Goal: Obtain resource: Obtain resource

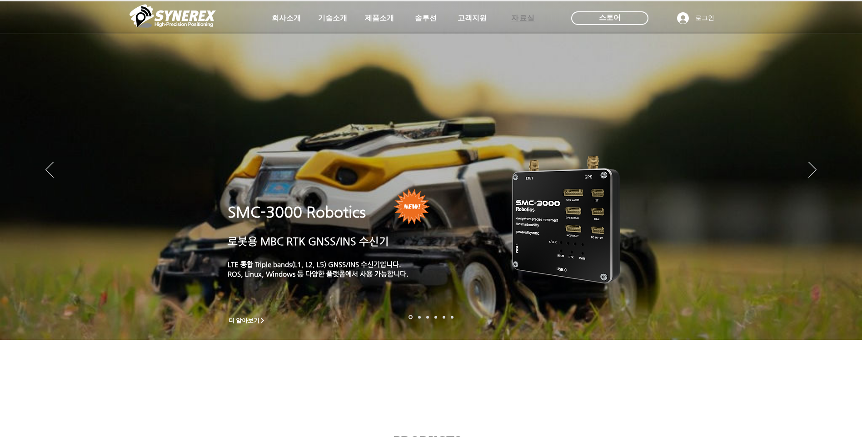
click at [518, 18] on span "자료실" at bounding box center [523, 19] width 24 height 10
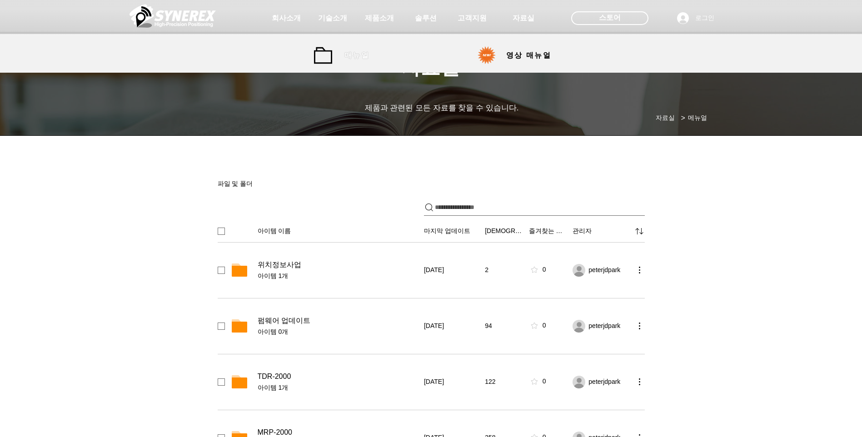
click at [355, 60] on span "매뉴얼" at bounding box center [356, 56] width 25 height 10
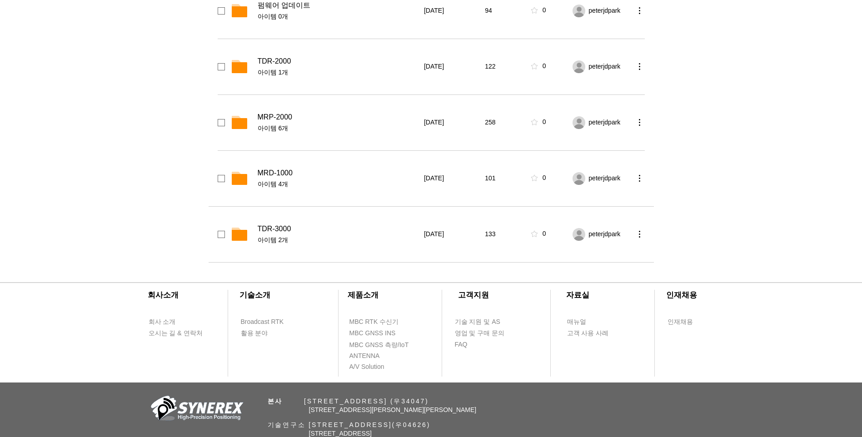
scroll to position [45, 0]
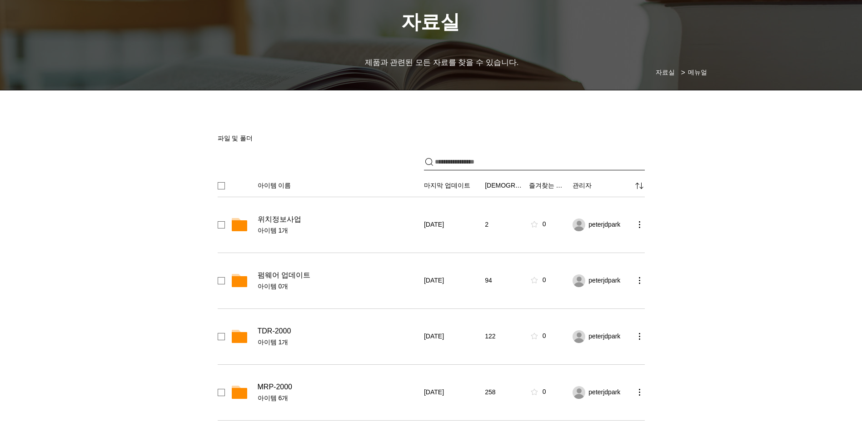
click at [486, 164] on input "파일 공유" at bounding box center [540, 162] width 210 height 16
click at [481, 160] on input "*" at bounding box center [536, 162] width 203 height 16
type input "*"
type input "***"
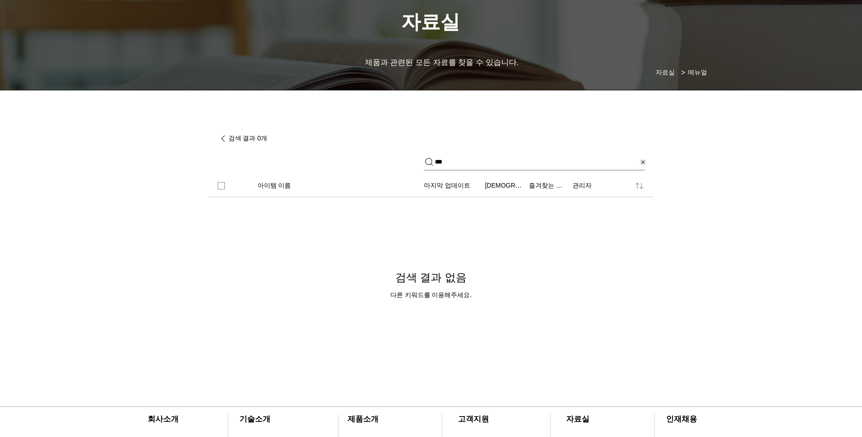
scroll to position [0, 0]
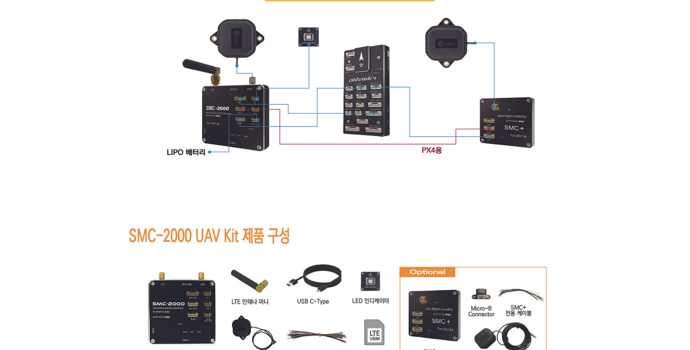
scroll to position [5453, 0]
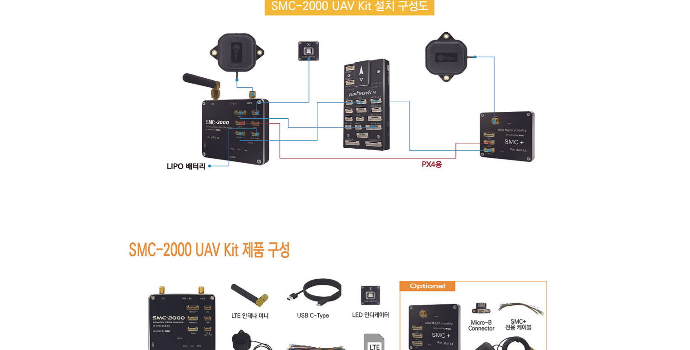
drag, startPoint x: 602, startPoint y: 91, endPoint x: 615, endPoint y: 36, distance: 56.4
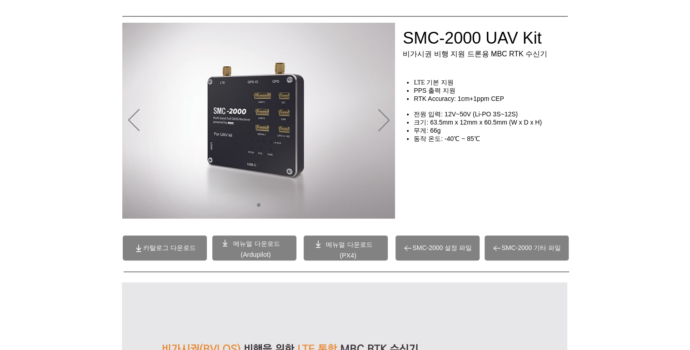
scroll to position [36, 0]
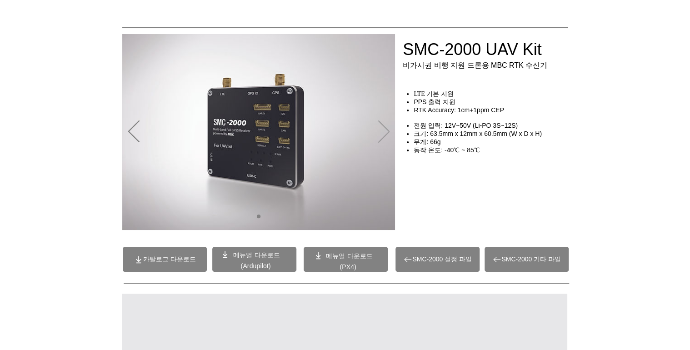
click at [383, 129] on icon "다음" at bounding box center [383, 131] width 11 height 22
click at [384, 130] on icon "다음" at bounding box center [383, 131] width 11 height 22
drag, startPoint x: 124, startPoint y: 136, endPoint x: 138, endPoint y: 132, distance: 15.2
click at [124, 136] on img "슬라이드쇼" at bounding box center [258, 132] width 273 height 196
click at [138, 132] on icon "이전" at bounding box center [133, 131] width 11 height 22
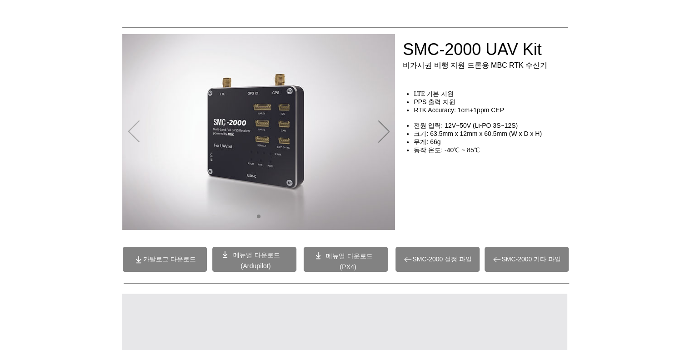
click at [133, 130] on icon "이전" at bounding box center [133, 131] width 11 height 22
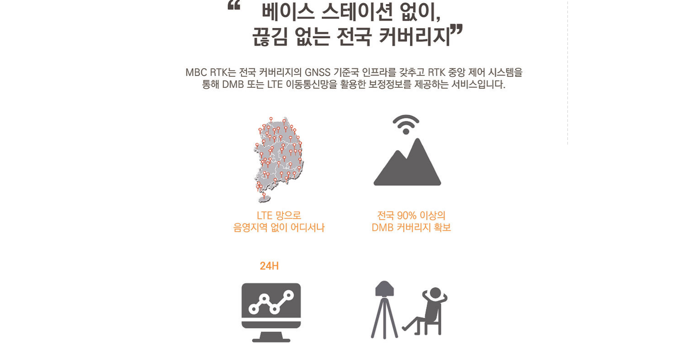
scroll to position [981, 0]
